Goal: Transaction & Acquisition: Purchase product/service

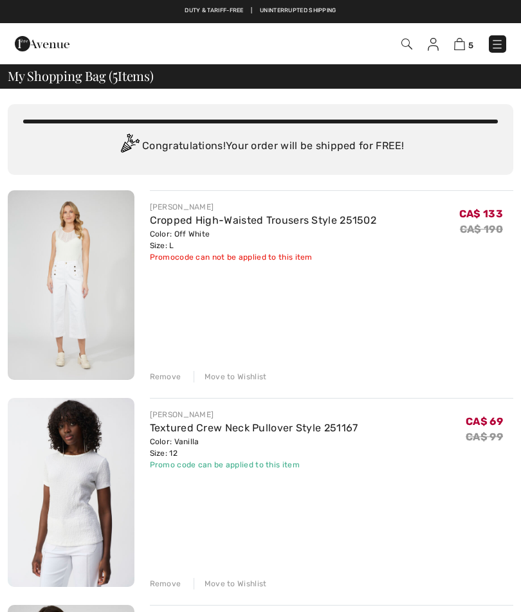
click at [156, 376] on div "Remove" at bounding box center [166, 377] width 32 height 12
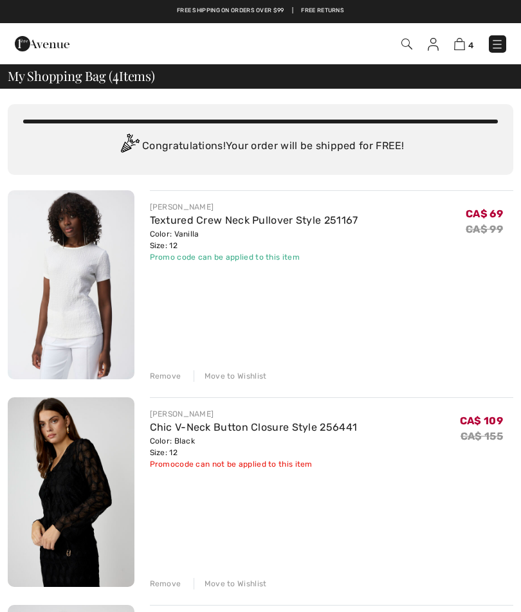
click at [161, 379] on div "Remove" at bounding box center [166, 376] width 32 height 12
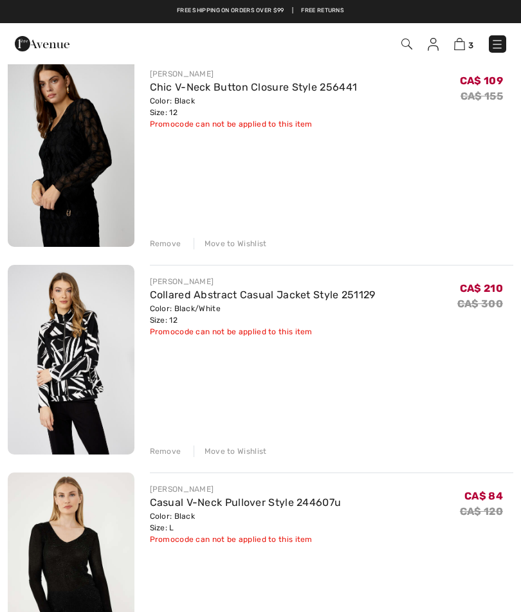
scroll to position [134, 0]
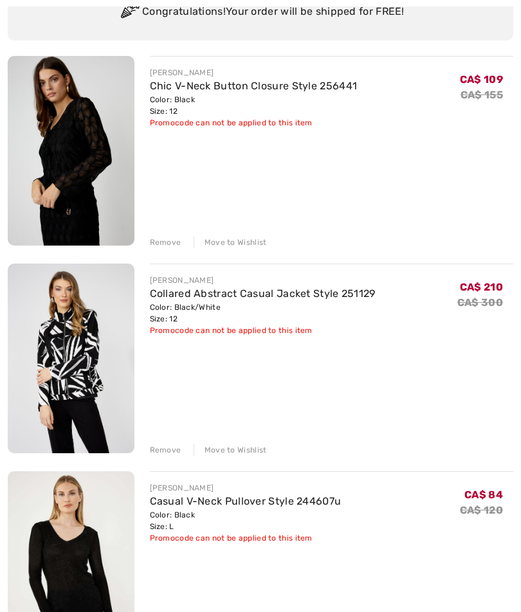
click at [78, 405] on img at bounding box center [71, 359] width 127 height 190
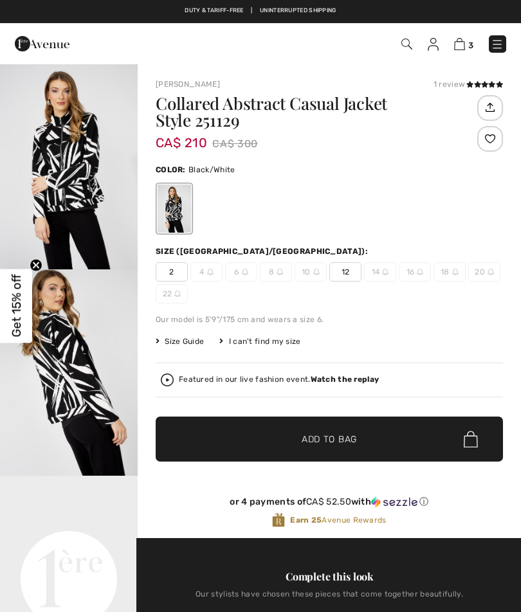
checkbox input "true"
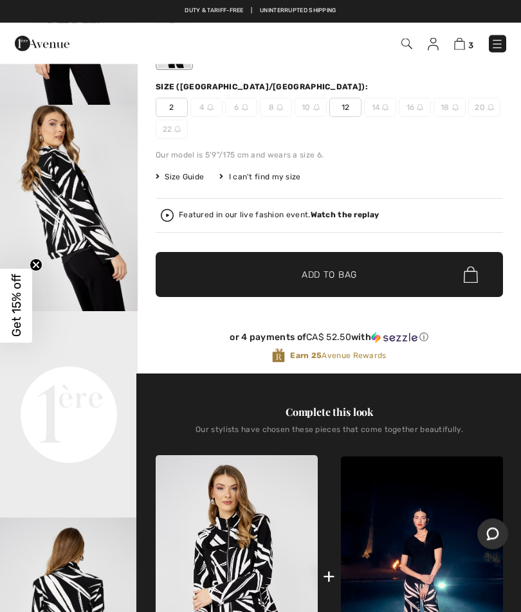
scroll to position [185, 0]
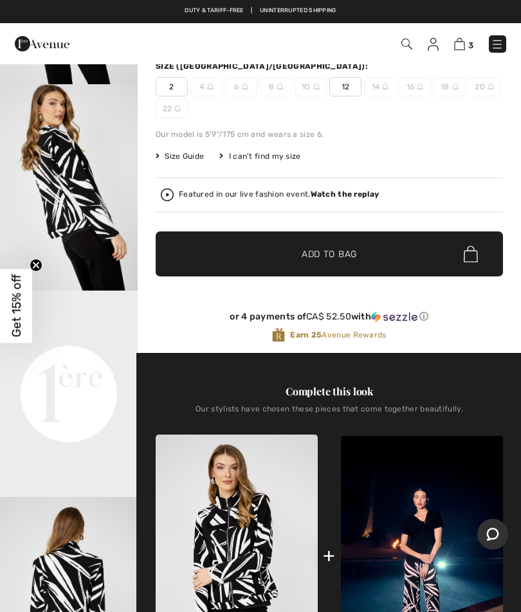
click at [98, 359] on video "Your browser does not support the video tag." at bounding box center [69, 325] width 138 height 69
click at [105, 359] on video "Your browser does not support the video tag." at bounding box center [69, 325] width 138 height 69
click at [352, 198] on strong "Watch the replay" at bounding box center [345, 194] width 69 height 9
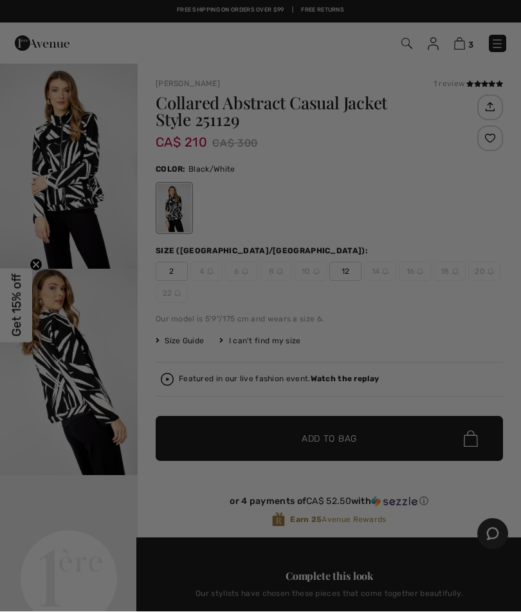
scroll to position [0, 0]
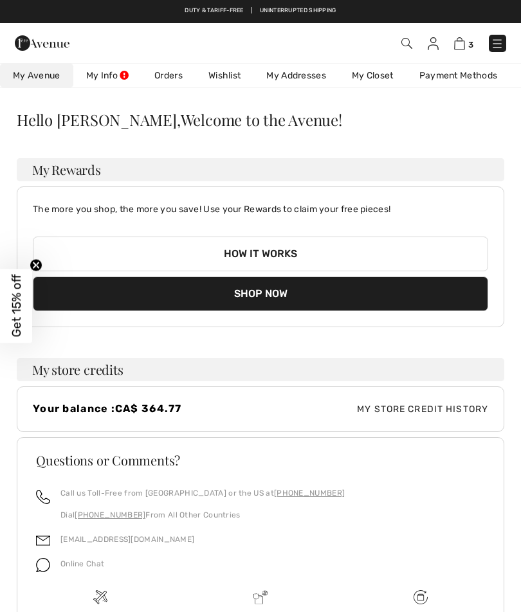
click at [498, 48] on img at bounding box center [497, 43] width 13 height 13
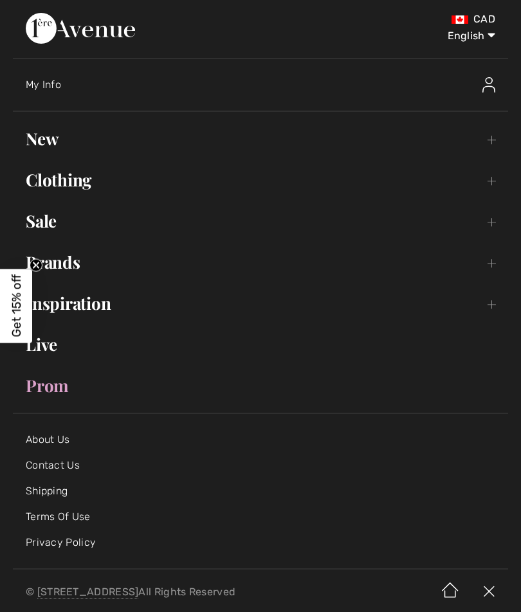
click at [493, 142] on link "New Toggle submenu" at bounding box center [260, 139] width 495 height 28
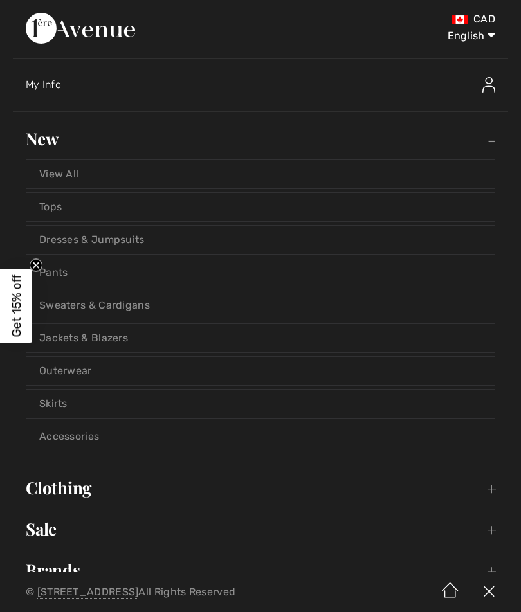
click at [91, 439] on link "Accessories" at bounding box center [260, 436] width 468 height 28
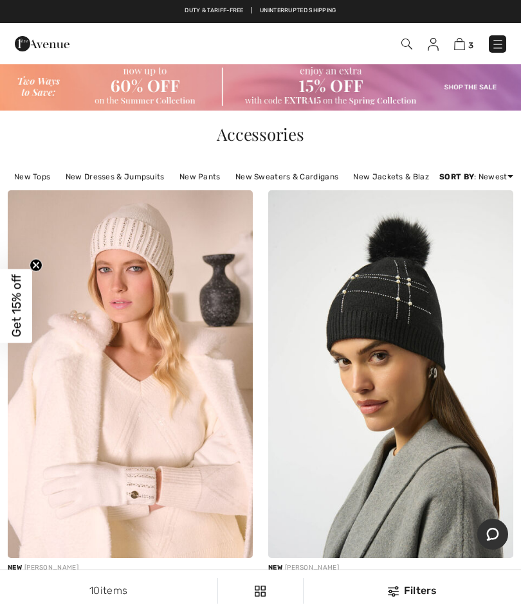
click at [502, 46] on img at bounding box center [497, 44] width 13 height 13
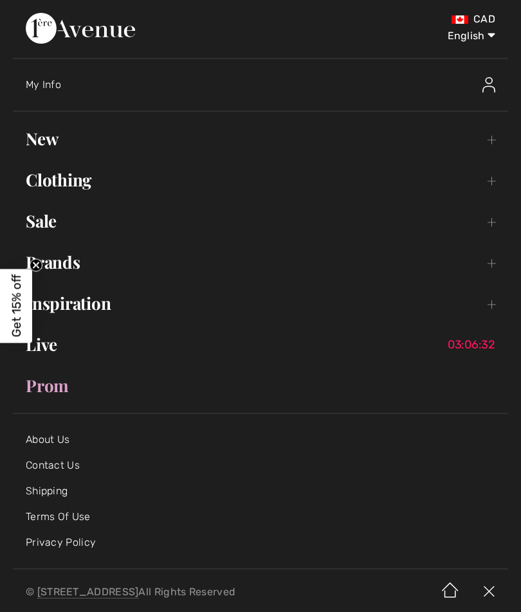
click at [503, 224] on link "Sale Toggle submenu" at bounding box center [260, 221] width 495 height 28
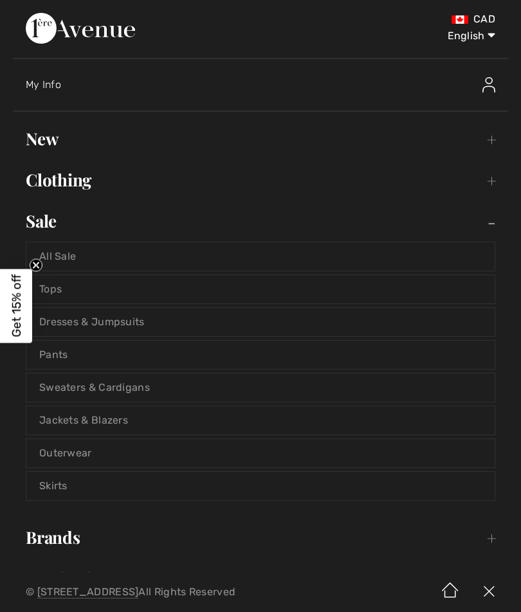
click at [96, 459] on link "Outerwear" at bounding box center [260, 453] width 468 height 28
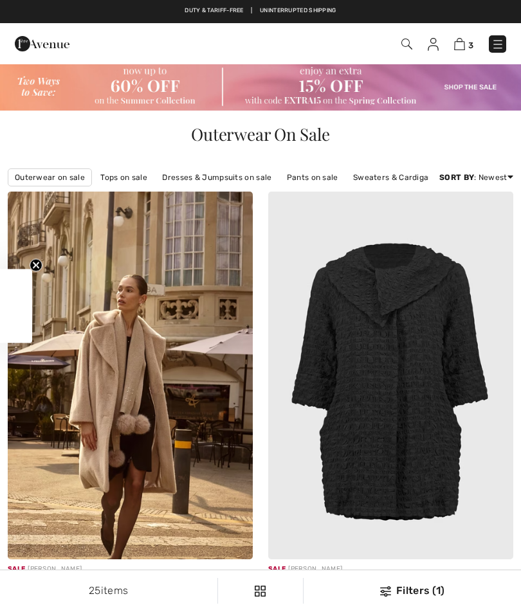
checkbox input "true"
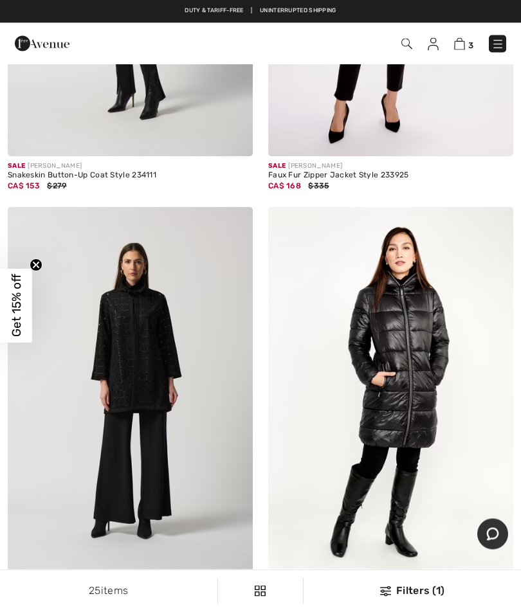
scroll to position [4703, 0]
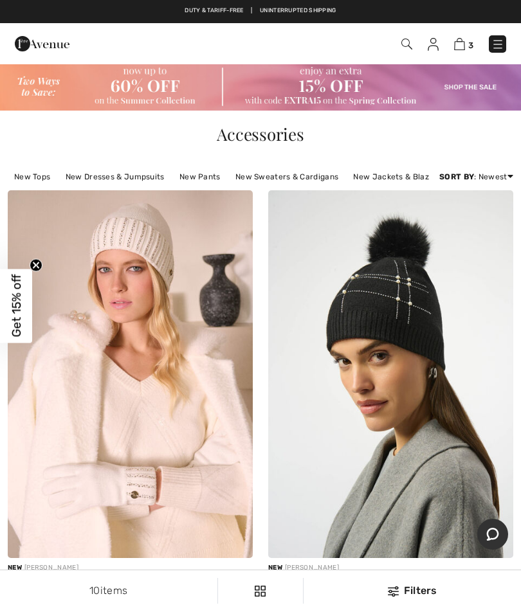
click at [496, 46] on img at bounding box center [497, 44] width 13 height 13
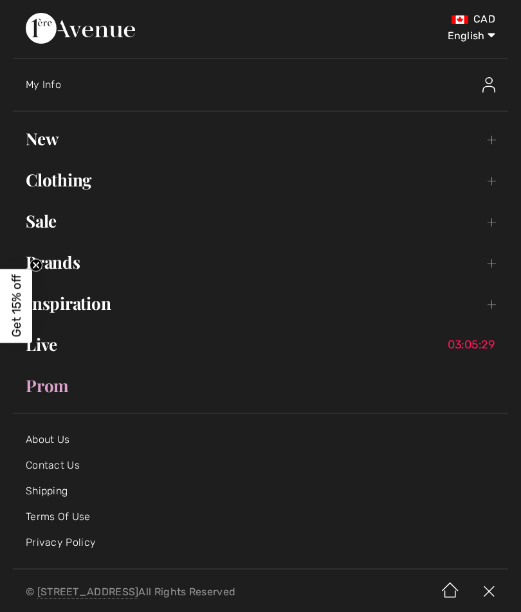
click at [490, 231] on link "Sale Toggle submenu" at bounding box center [260, 221] width 495 height 28
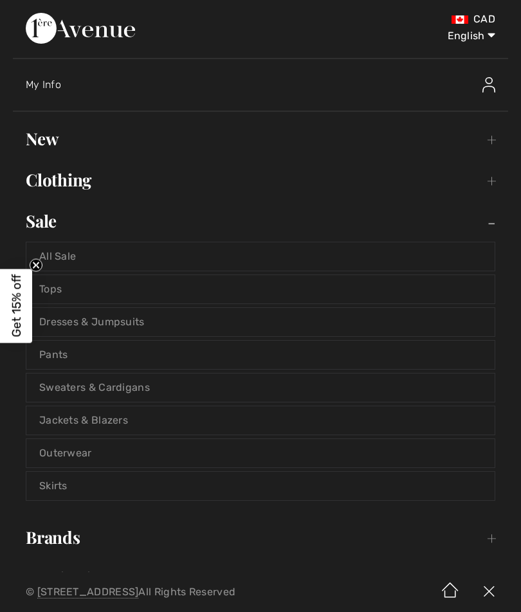
click at [60, 359] on link "Pants" at bounding box center [260, 355] width 468 height 28
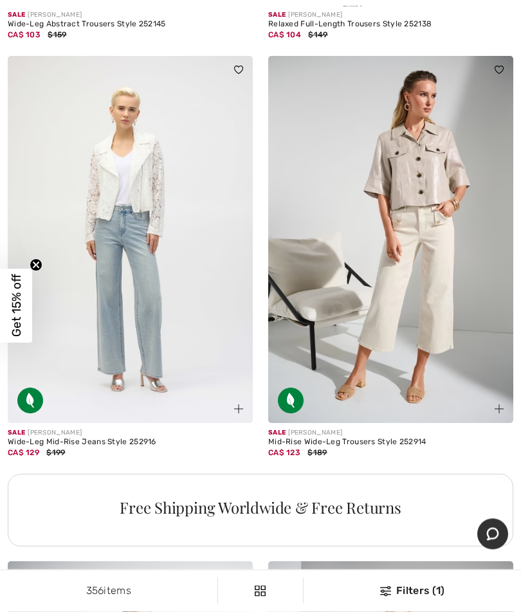
scroll to position [7589, 0]
click at [151, 357] on img at bounding box center [130, 240] width 245 height 368
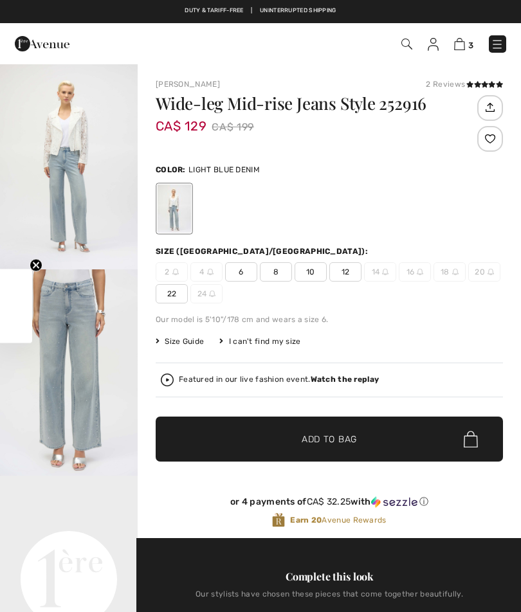
checkbox input "true"
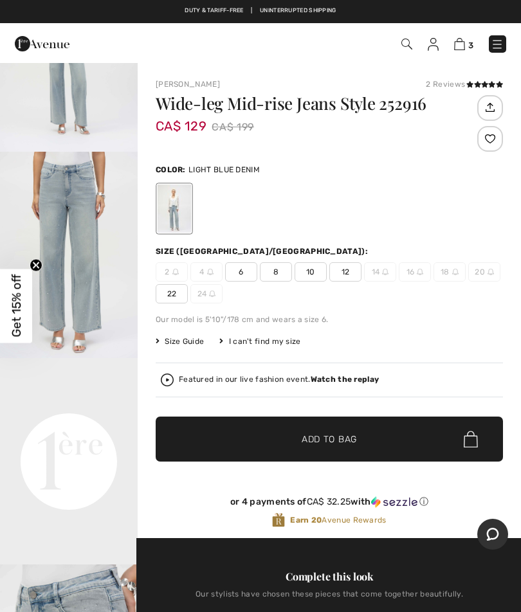
scroll to position [127, 0]
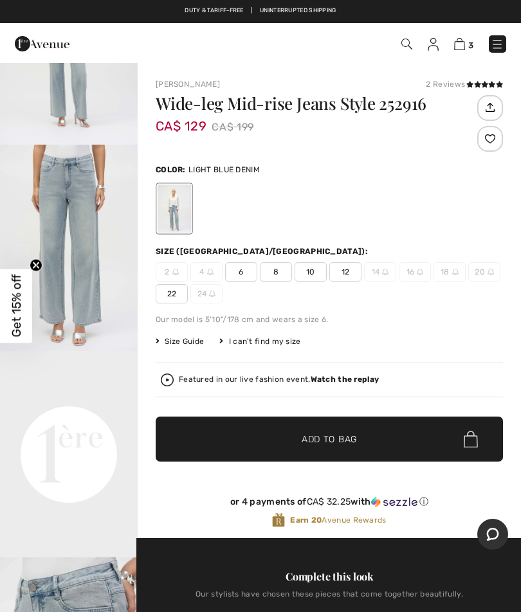
click at [100, 420] on video "Your browser does not support the video tag." at bounding box center [69, 385] width 138 height 69
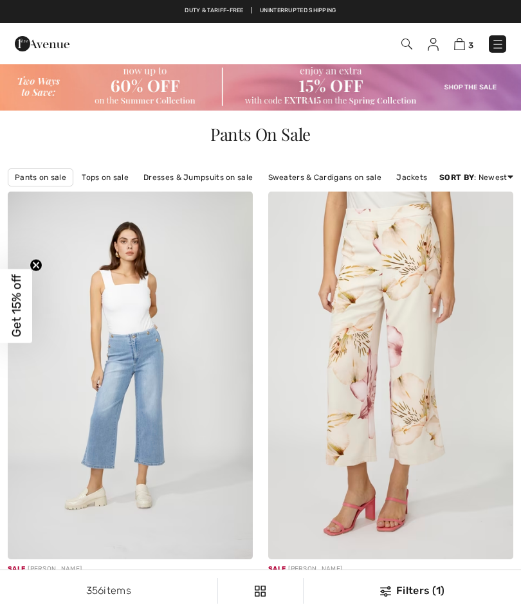
checkbox input "true"
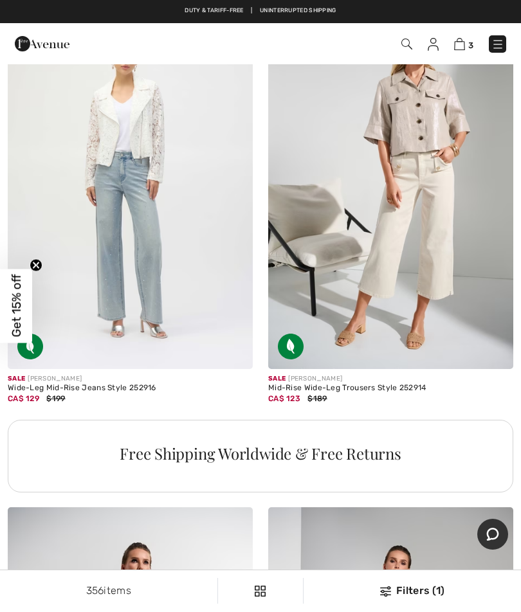
click at [387, 595] on img at bounding box center [385, 591] width 11 height 10
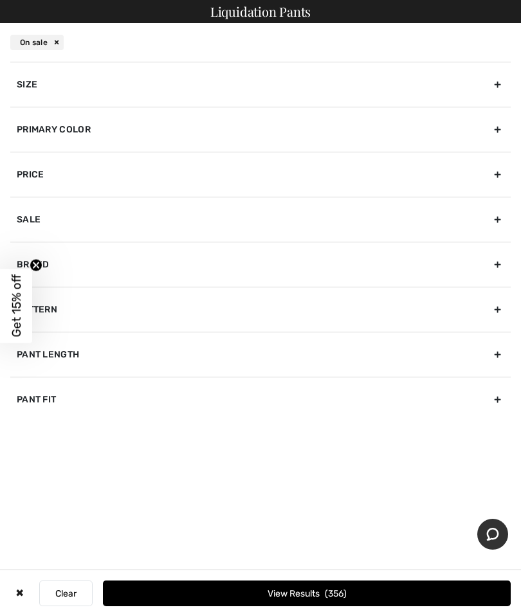
click at [498, 90] on div "Size" at bounding box center [260, 84] width 500 height 45
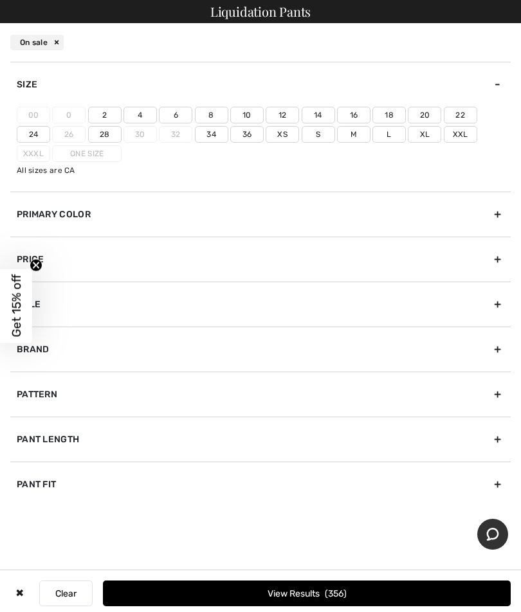
click at [280, 116] on label "12" at bounding box center [282, 115] width 33 height 17
click at [0, 0] on input"] "12" at bounding box center [0, 0] width 0 height 0
click at [320, 118] on label "14" at bounding box center [318, 115] width 33 height 17
click at [0, 0] on input"] "14" at bounding box center [0, 0] width 0 height 0
click at [502, 439] on div "Pant Length" at bounding box center [260, 439] width 500 height 45
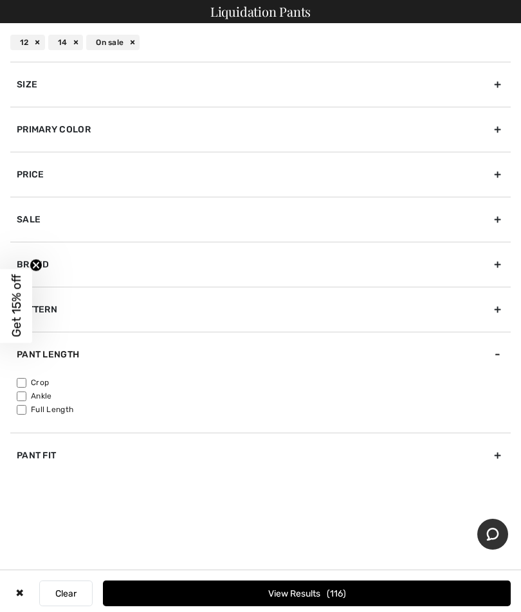
click at [23, 413] on input"] "Full Length" at bounding box center [22, 410] width 10 height 10
checkbox input"] "true"
click at [497, 219] on div "Sale" at bounding box center [260, 219] width 500 height 45
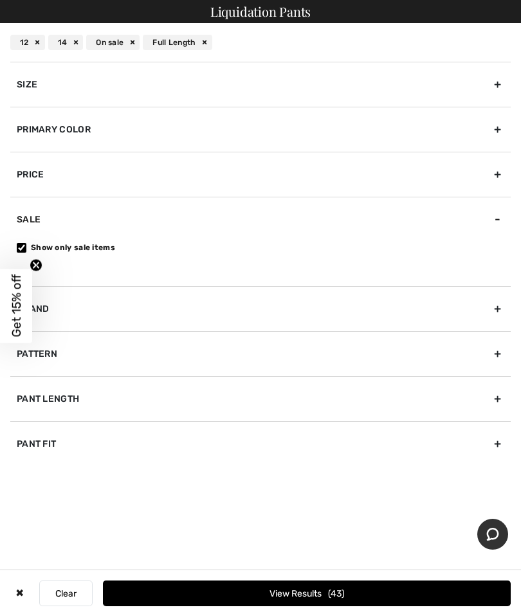
click at [317, 599] on button "View Results 43" at bounding box center [307, 594] width 408 height 26
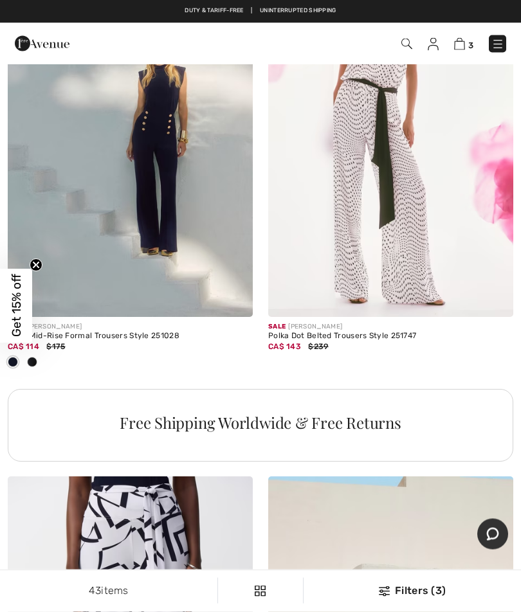
scroll to position [5098, 0]
click at [69, 147] on img at bounding box center [130, 134] width 245 height 368
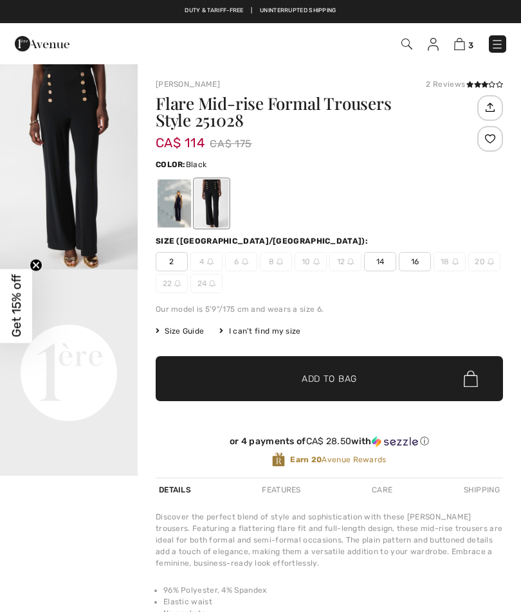
checkbox input "true"
click at [48, 338] on video "Your browser does not support the video tag." at bounding box center [69, 303] width 138 height 69
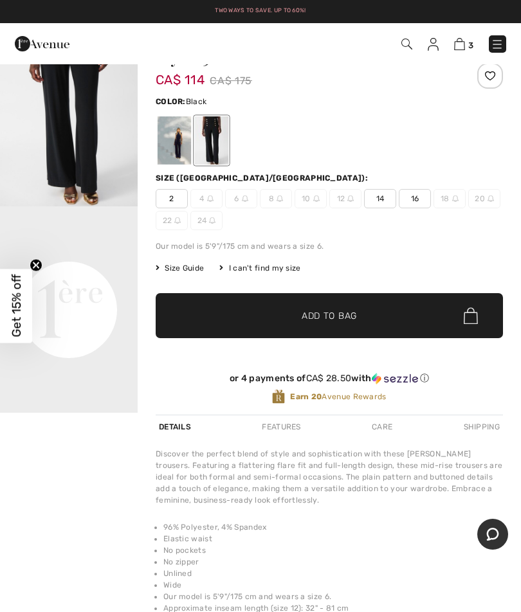
scroll to position [46, 0]
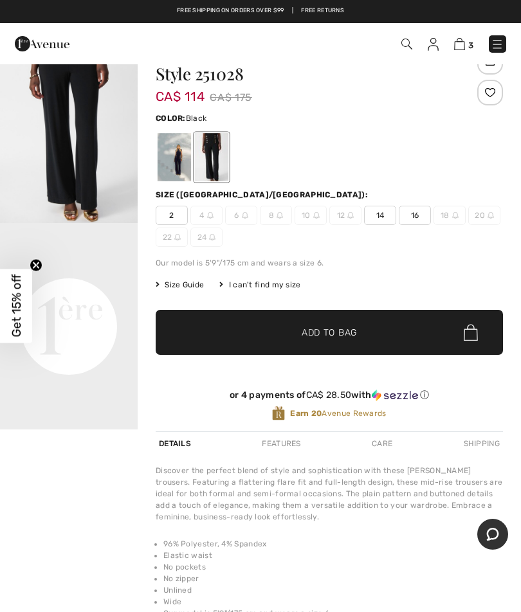
click at [185, 289] on span "Size Guide" at bounding box center [180, 285] width 48 height 12
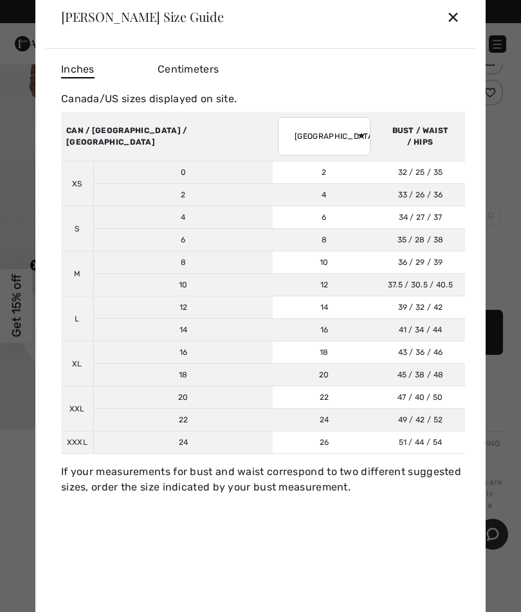
click at [458, 30] on div "✕" at bounding box center [453, 16] width 14 height 27
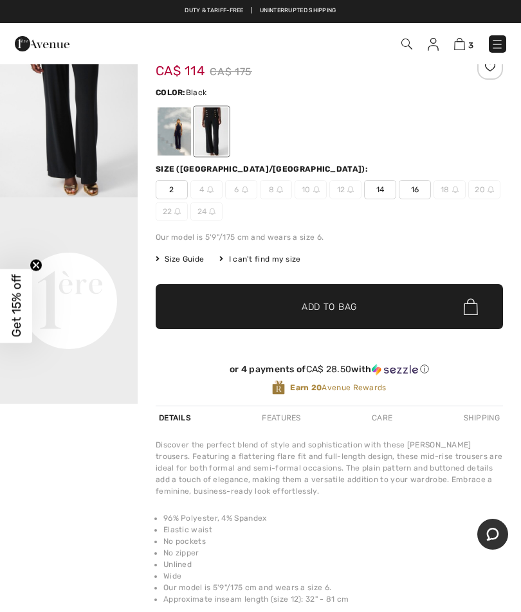
scroll to position [71, 0]
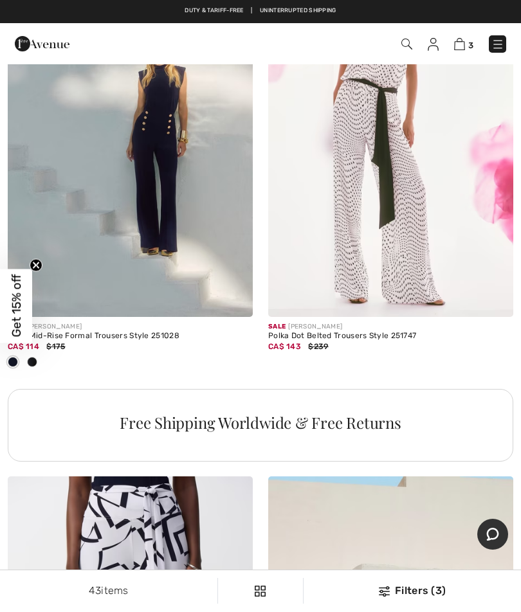
click at [91, 159] on img at bounding box center [130, 134] width 245 height 368
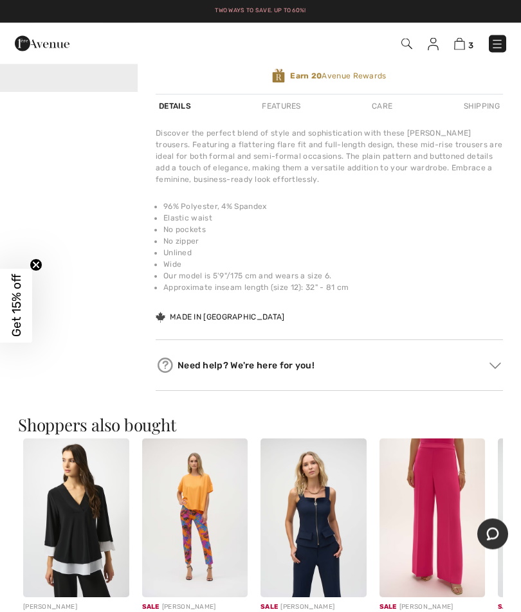
scroll to position [385, 0]
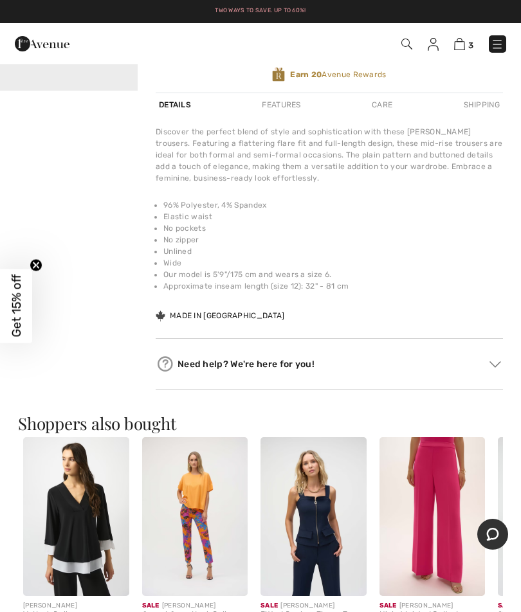
click at [491, 368] on img at bounding box center [495, 364] width 12 height 6
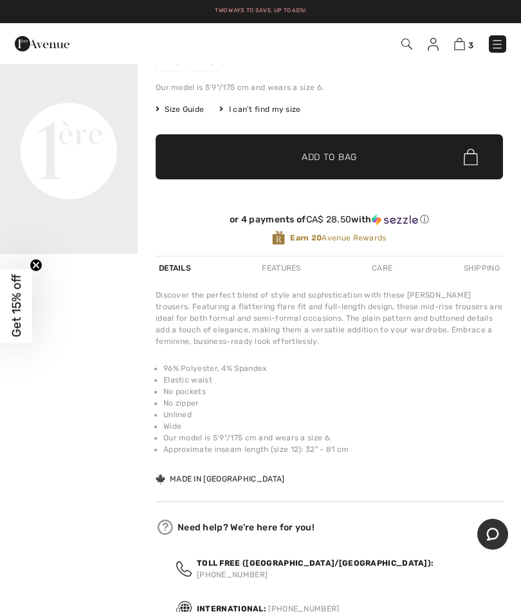
scroll to position [200, 0]
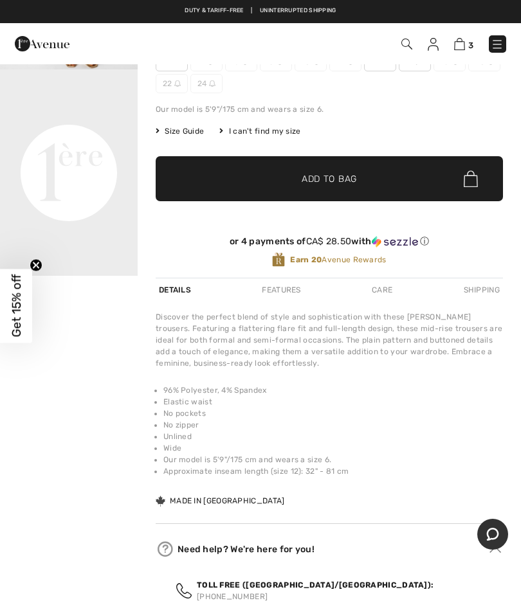
click at [491, 411] on li "No pockets" at bounding box center [332, 414] width 339 height 12
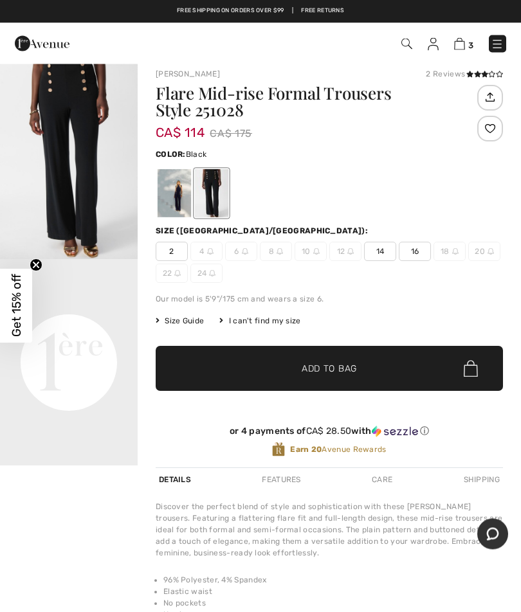
scroll to position [0, 0]
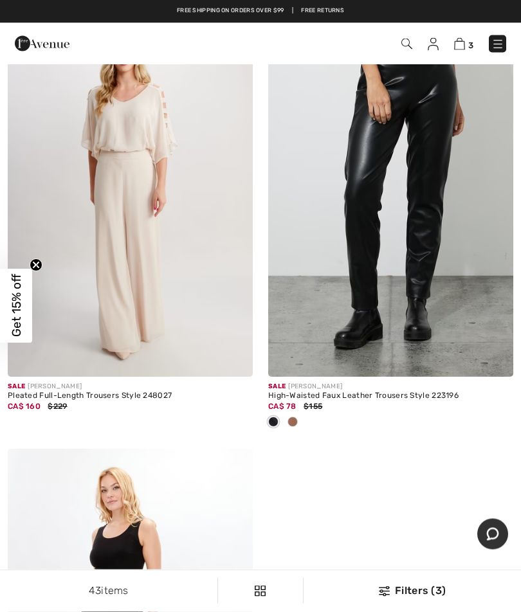
scroll to position [9077, 0]
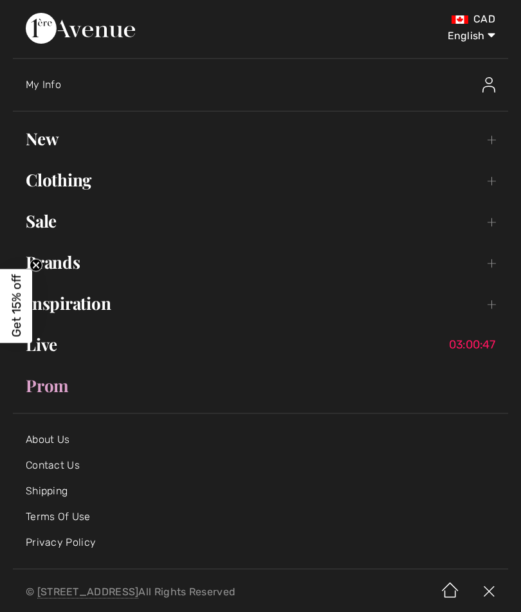
click at [491, 233] on link "Sale Toggle submenu" at bounding box center [260, 221] width 495 height 28
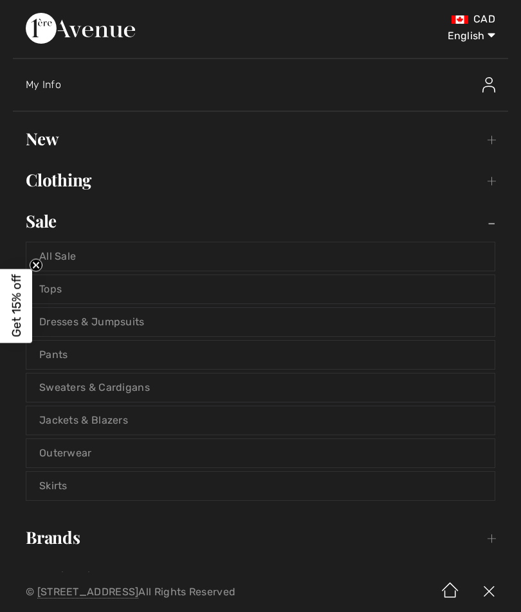
click at [111, 296] on link "Tops" at bounding box center [260, 289] width 468 height 28
click at [71, 295] on link "Tops" at bounding box center [260, 289] width 468 height 28
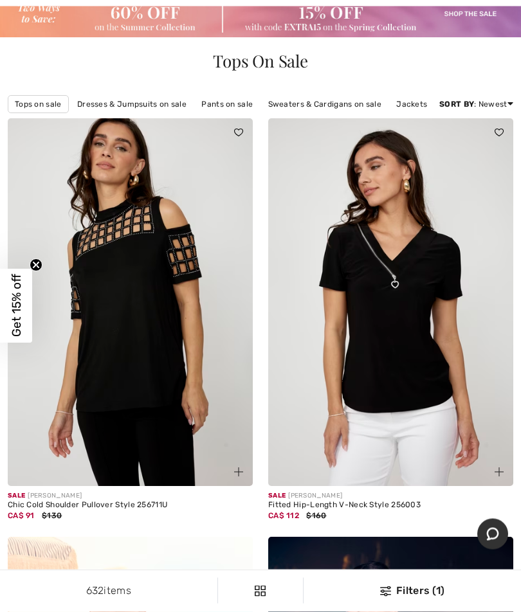
scroll to position [73, 0]
click at [442, 379] on img at bounding box center [390, 302] width 245 height 368
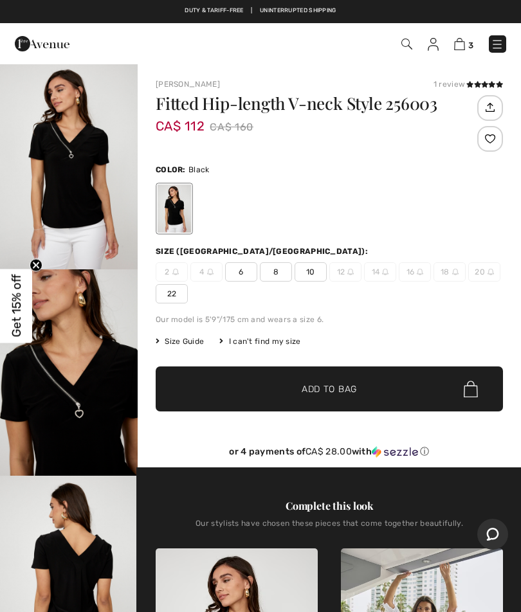
click at [107, 542] on img "3 / 4" at bounding box center [69, 579] width 138 height 206
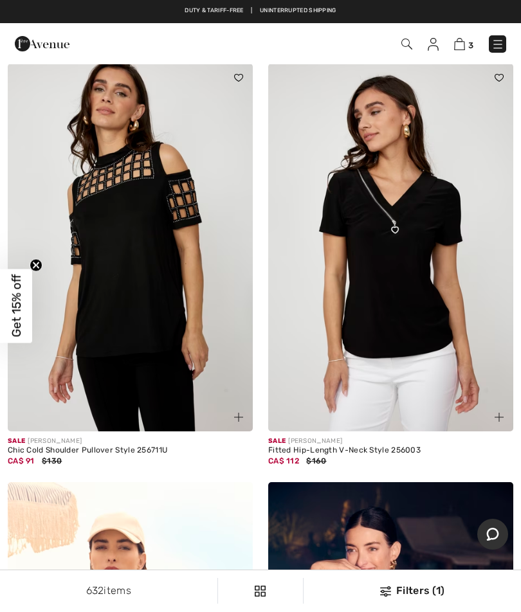
click at [422, 597] on div "Filters (1)" at bounding box center [412, 590] width 202 height 15
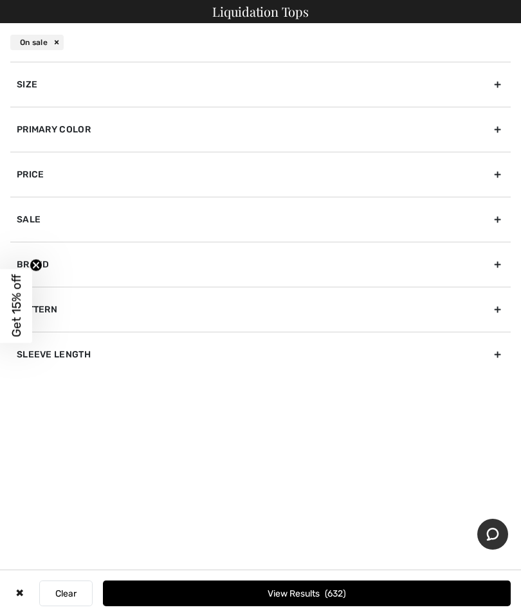
click at [497, 87] on div "Size" at bounding box center [260, 84] width 500 height 45
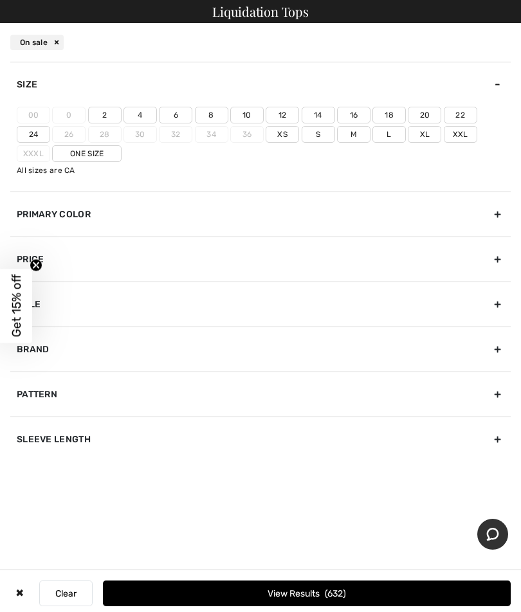
click at [281, 116] on label "12" at bounding box center [282, 115] width 33 height 17
click at [0, 0] on input"] "12" at bounding box center [0, 0] width 0 height 0
click at [388, 141] on label "L" at bounding box center [388, 134] width 33 height 17
click at [0, 0] on input"] "L" at bounding box center [0, 0] width 0 height 0
click at [403, 600] on button "View Results 223" at bounding box center [307, 594] width 408 height 26
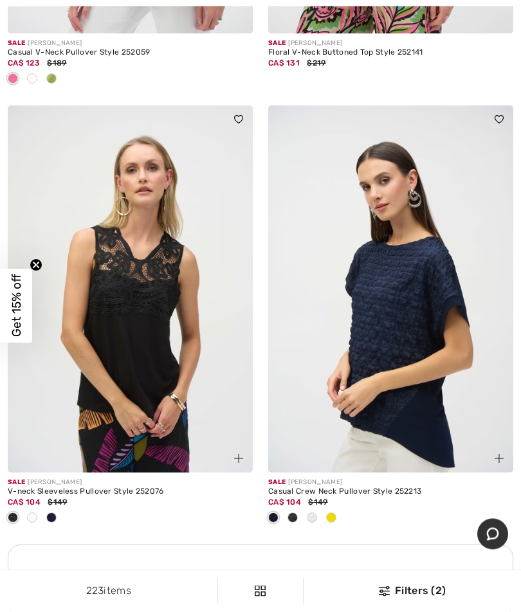
scroll to position [4944, 0]
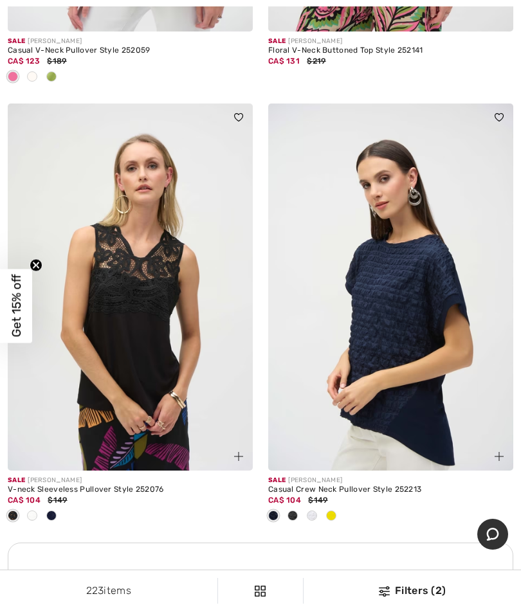
click at [469, 460] on img at bounding box center [390, 288] width 245 height 368
click at [158, 316] on img at bounding box center [130, 288] width 245 height 368
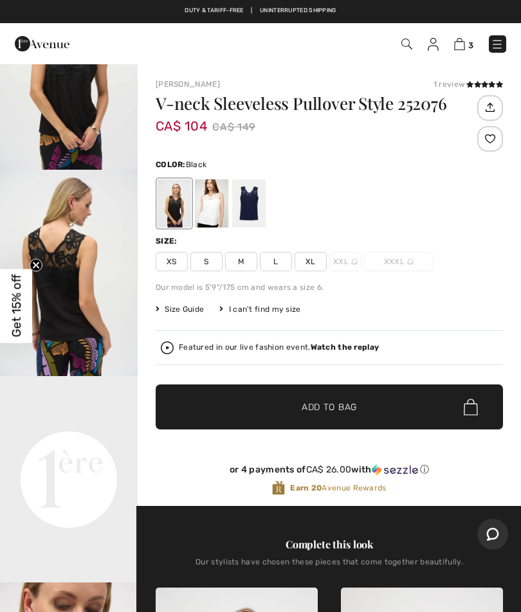
scroll to position [111, 0]
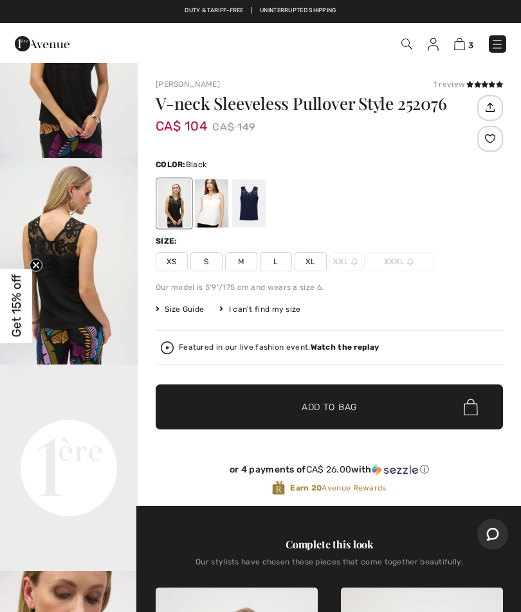
click at [82, 433] on video "Your browser does not support the video tag." at bounding box center [69, 399] width 138 height 69
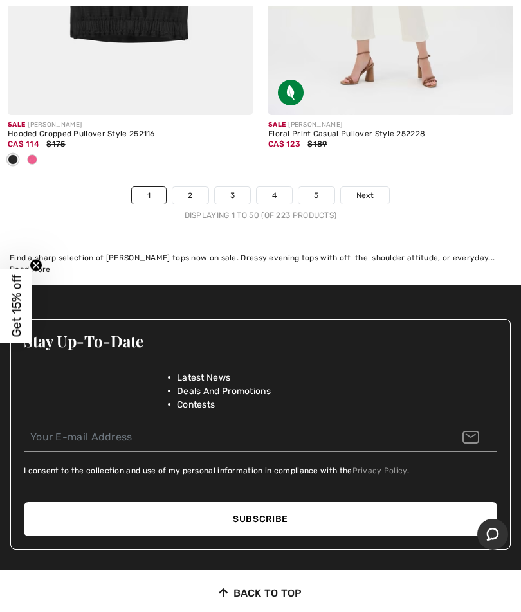
scroll to position [11172, 0]
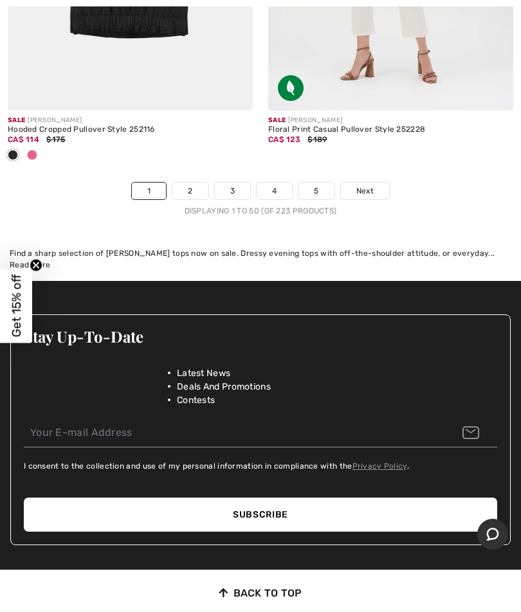
click at [364, 185] on span "Next" at bounding box center [364, 191] width 17 height 12
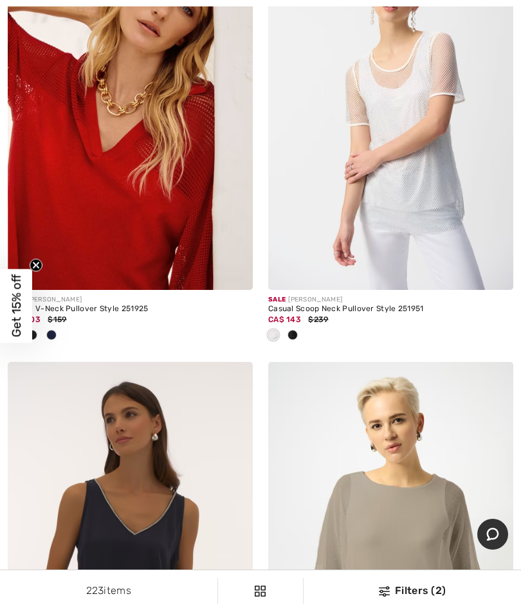
scroll to position [2951, 0]
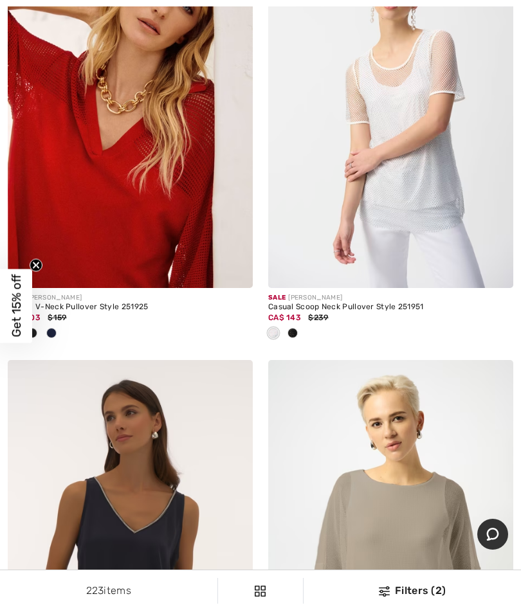
click at [129, 229] on img at bounding box center [130, 104] width 245 height 368
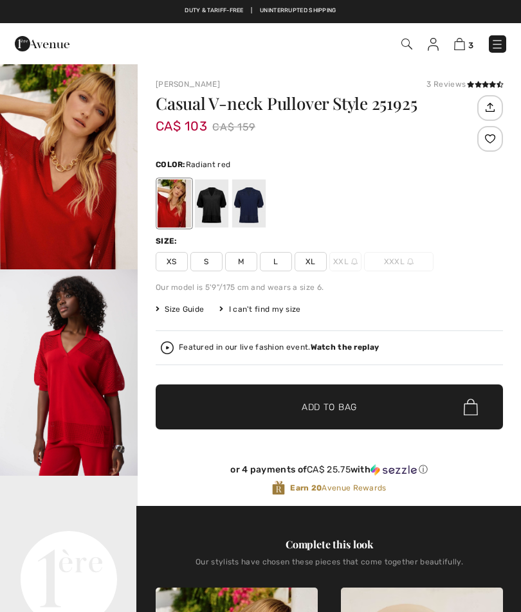
checkbox input "true"
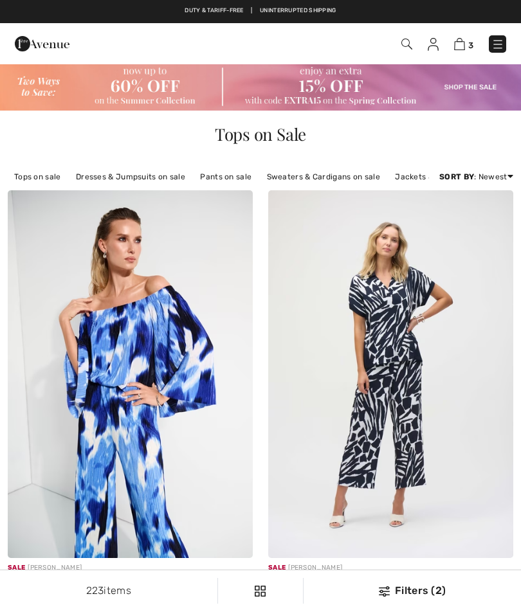
checkbox input "true"
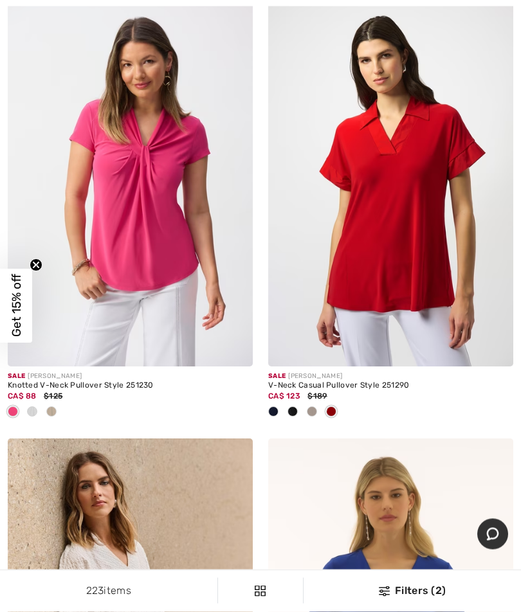
scroll to position [10014, 0]
click at [167, 255] on img at bounding box center [130, 183] width 245 height 368
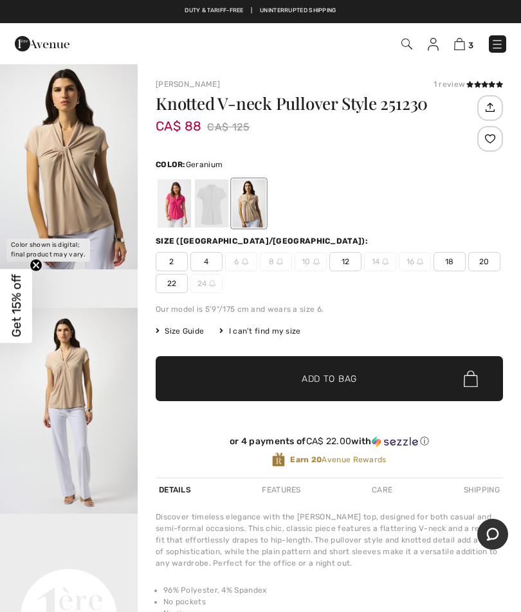
click at [176, 202] on div at bounding box center [174, 203] width 33 height 48
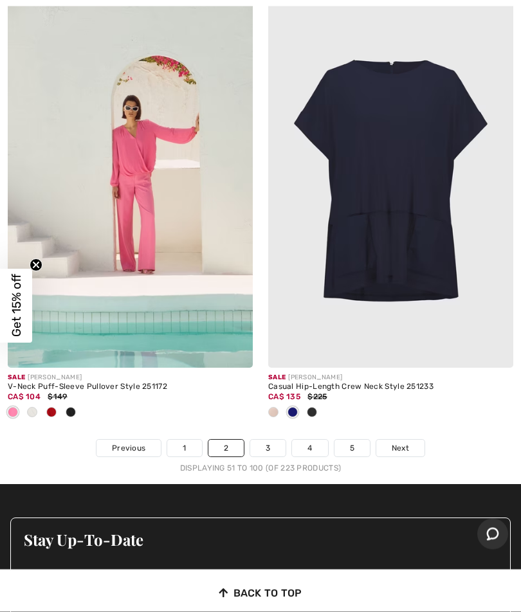
scroll to position [10979, 0]
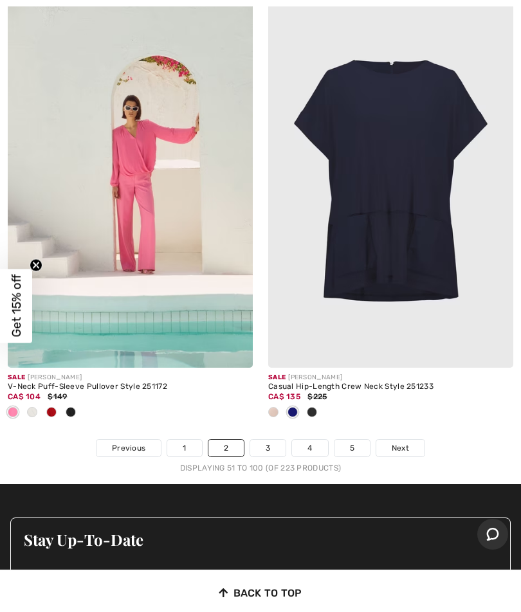
click at [411, 440] on link "Next" at bounding box center [400, 448] width 48 height 17
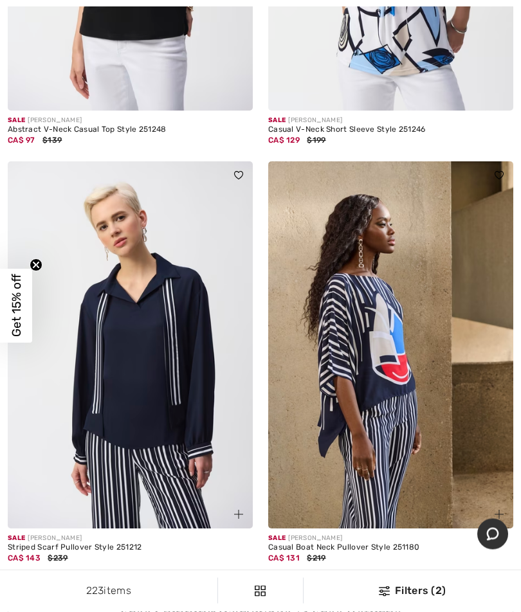
scroll to position [7631, 0]
